Goal: Book appointment/travel/reservation

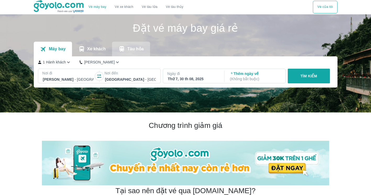
click at [128, 50] on p "Tàu hỏa" at bounding box center [135, 48] width 17 height 5
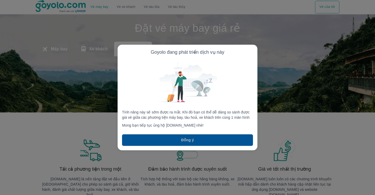
click at [142, 141] on button "Đồng ý" at bounding box center [187, 140] width 131 height 12
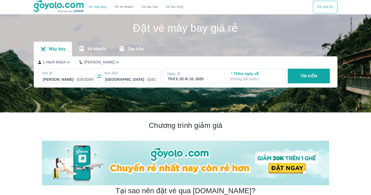
click at [88, 48] on p "Xe khách" at bounding box center [96, 48] width 19 height 5
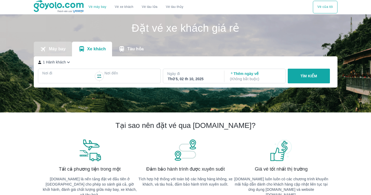
click at [58, 48] on p "Máy bay" at bounding box center [57, 48] width 17 height 5
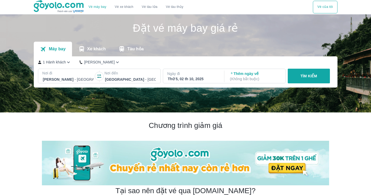
click at [172, 9] on button "Vé tàu thủy" at bounding box center [175, 7] width 26 height 13
